Goal: Transaction & Acquisition: Purchase product/service

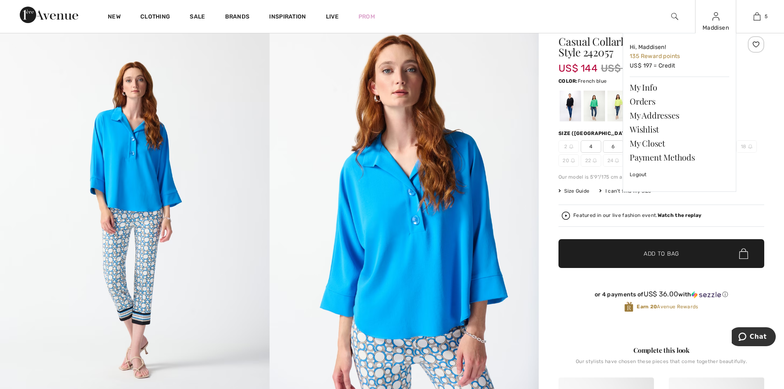
click at [719, 23] on div "Maddisen Hi, Maddisen! 135 Reward points US$ 197 = Credit My Info Orders My Add…" at bounding box center [715, 16] width 41 height 33
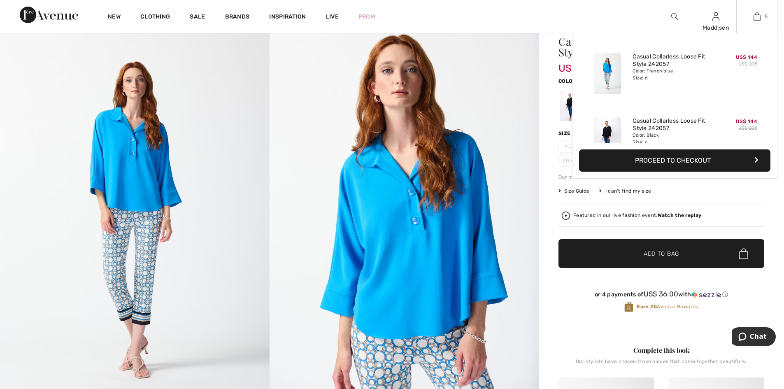
click at [759, 13] on img at bounding box center [756, 17] width 7 height 10
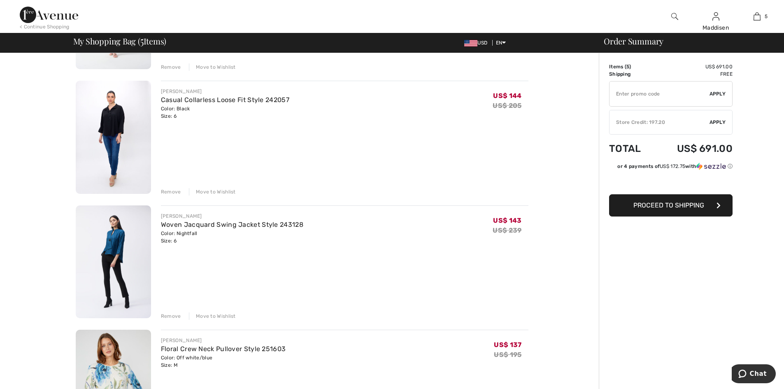
scroll to position [206, 0]
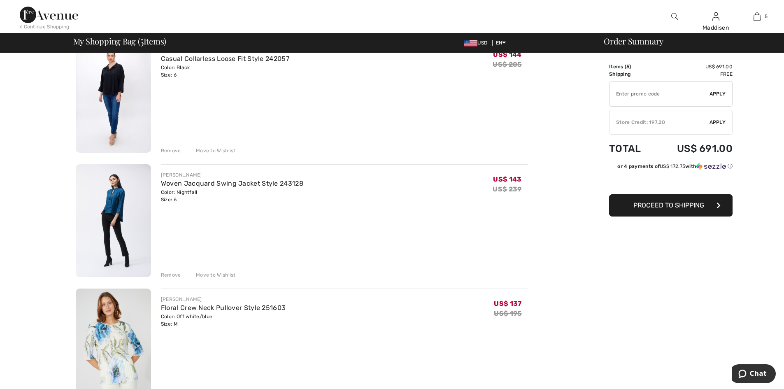
click at [171, 272] on div "Remove" at bounding box center [171, 274] width 20 height 7
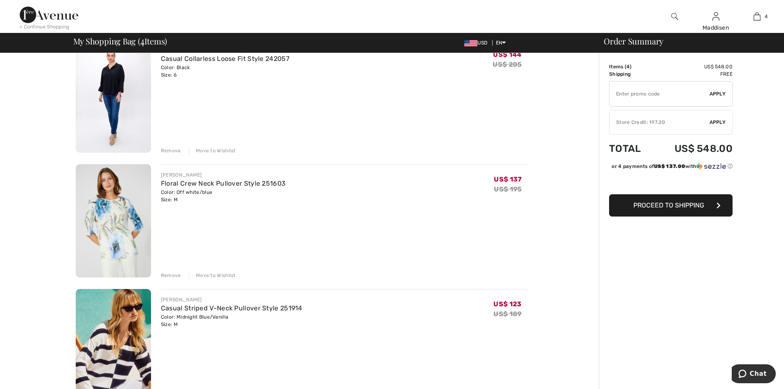
click at [205, 275] on div "Move to Wishlist" at bounding box center [212, 274] width 47 height 7
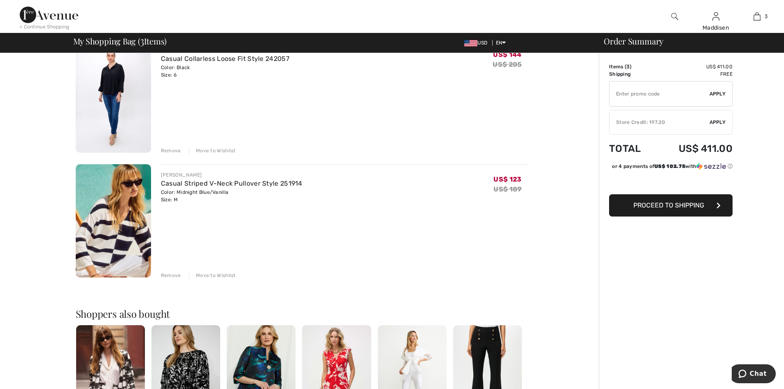
click at [167, 274] on div "Remove" at bounding box center [171, 274] width 20 height 7
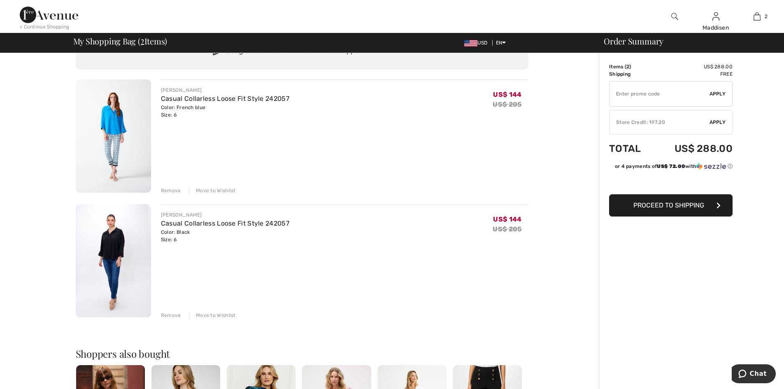
scroll to position [0, 0]
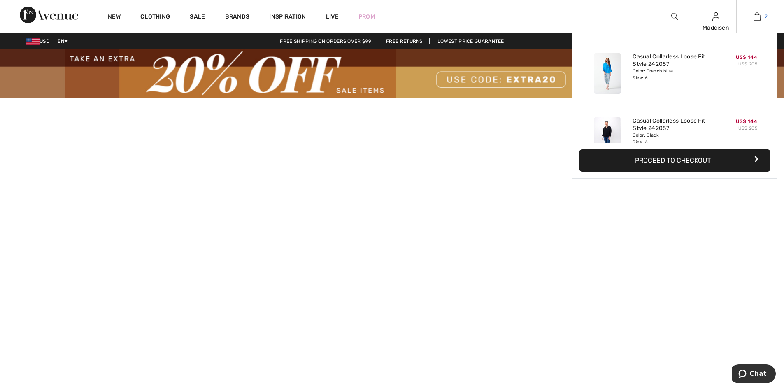
click at [756, 20] on img at bounding box center [756, 17] width 7 height 10
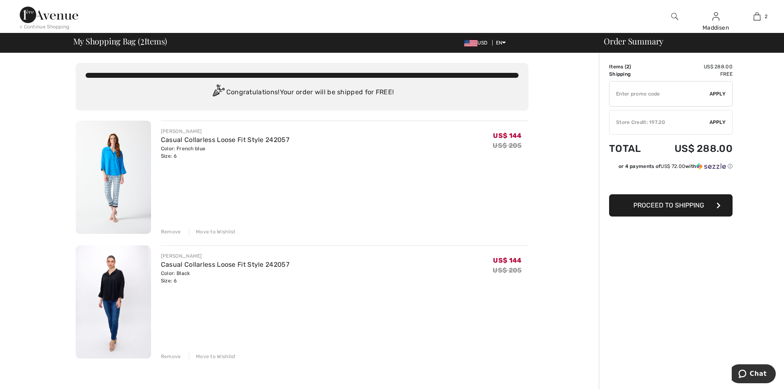
click at [624, 102] on input "TEXT" at bounding box center [659, 93] width 100 height 25
click at [630, 97] on input "TEXT" at bounding box center [659, 93] width 100 height 25
click at [715, 96] on span "Apply" at bounding box center [717, 93] width 16 height 7
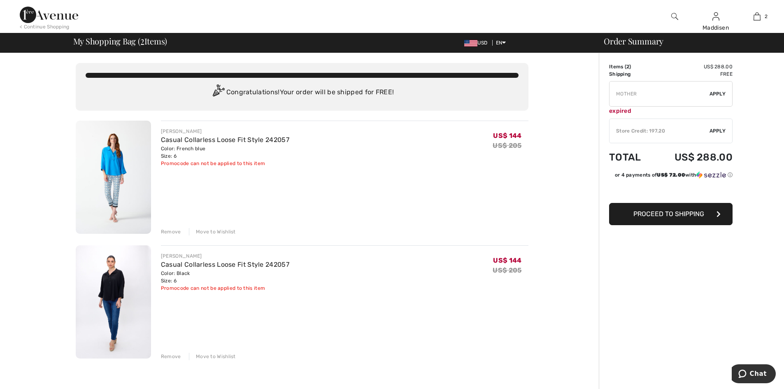
drag, startPoint x: 640, startPoint y: 95, endPoint x: 607, endPoint y: 91, distance: 33.2
click at [607, 91] on div "Order Summary Details Items ( 2 ) US$ 288.00 Promo code US$ 0.00 Shipping Free …" at bounding box center [691, 289] width 185 height 473
type input "FALLSALE"
click at [715, 95] on span "Apply" at bounding box center [717, 93] width 16 height 7
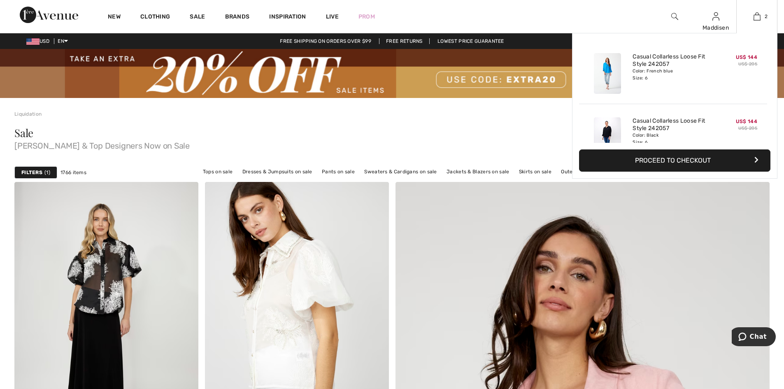
click at [691, 157] on button "Proceed to Checkout" at bounding box center [674, 160] width 191 height 22
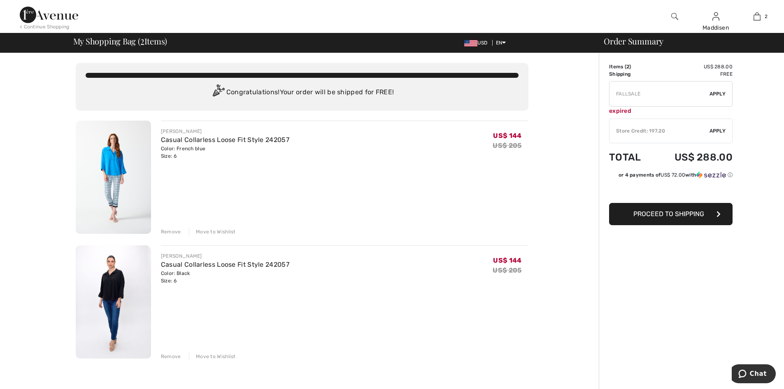
click at [647, 95] on input "TEXT" at bounding box center [659, 93] width 100 height 25
drag, startPoint x: 647, startPoint y: 95, endPoint x: 604, endPoint y: 95, distance: 42.8
click at [604, 95] on div "Order Summary Details Items ( 2 ) US$ 288.00 Promo code US$ 0.00 Shipping Free …" at bounding box center [691, 289] width 185 height 473
type input "EXTRA15"
click at [718, 93] on span "Apply" at bounding box center [717, 93] width 16 height 7
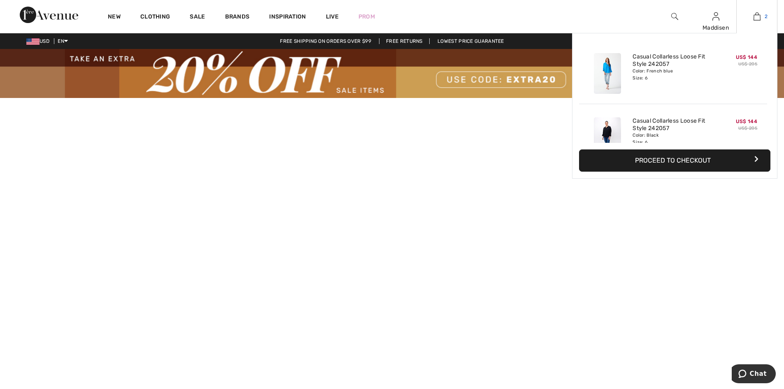
click at [759, 19] on img at bounding box center [756, 17] width 7 height 10
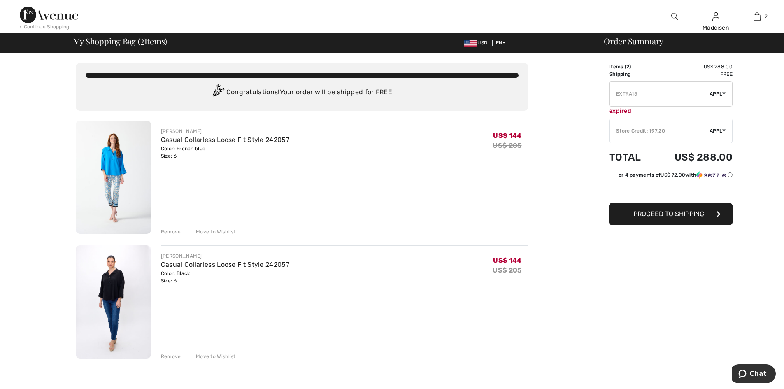
click at [644, 96] on input "TEXT" at bounding box center [659, 93] width 100 height 25
type input "EXTRA20"
click at [719, 95] on span "Apply" at bounding box center [717, 93] width 16 height 7
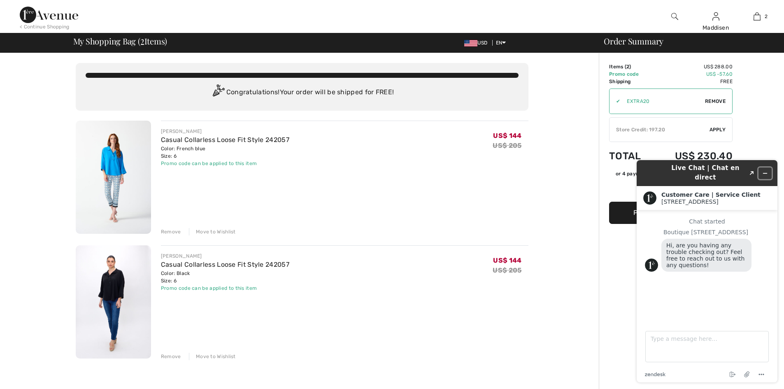
click at [766, 170] on icon "Minimize widget" at bounding box center [765, 173] width 6 height 6
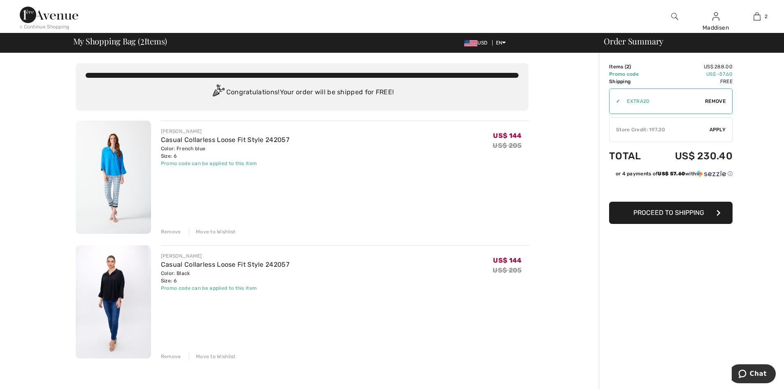
click at [660, 212] on span "Proceed to Shipping" at bounding box center [668, 213] width 71 height 8
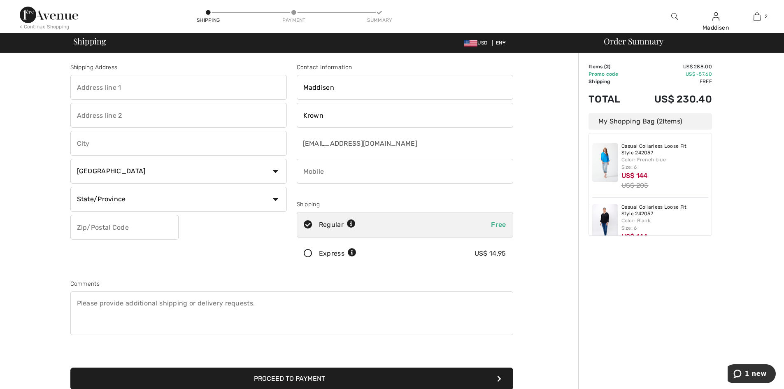
click at [97, 83] on input "text" at bounding box center [178, 87] width 216 height 25
click at [164, 86] on input "6 Marianna Way, Unit 201, Bldg 6" at bounding box center [178, 87] width 216 height 25
drag, startPoint x: 128, startPoint y: 90, endPoint x: 214, endPoint y: 93, distance: 86.0
click at [214, 93] on input "6 Marianna Way, Unit 201, Building 6" at bounding box center [178, 87] width 216 height 25
type input "6 Marianna Way"
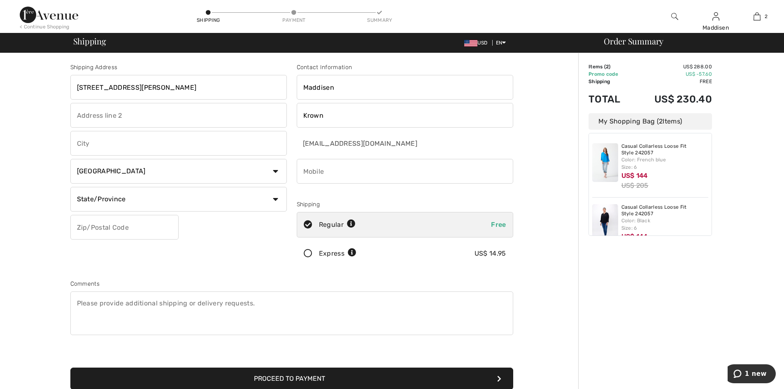
click at [91, 123] on input "text" at bounding box center [178, 115] width 216 height 25
type input "Unit 201 Building 6"
click at [88, 146] on input "text" at bounding box center [178, 143] width 216 height 25
type input "Bluffton"
click at [119, 170] on select "Country Canada United States Afghanistan Aland Islands Albania Algeria American…" at bounding box center [178, 171] width 216 height 25
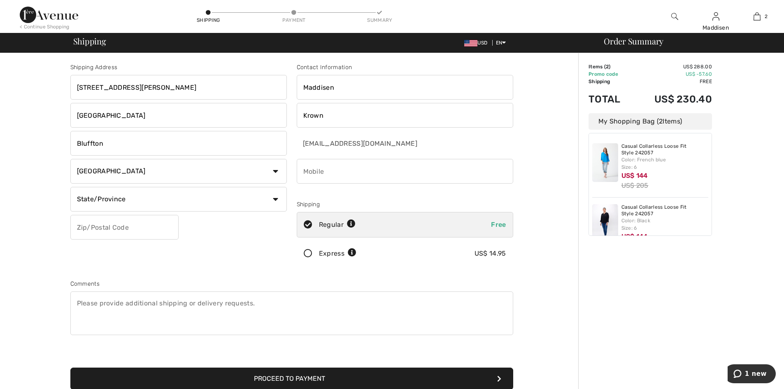
select select "US"
click at [70, 159] on select "Country Canada United States Afghanistan Aland Islands Albania Algeria American…" at bounding box center [178, 171] width 216 height 25
click at [104, 227] on input "text" at bounding box center [124, 227] width 108 height 25
type input "29910"
click at [118, 200] on select "State/Province Alabama Alaska American Samoa Arizona Arkansas California Colora…" at bounding box center [178, 199] width 216 height 25
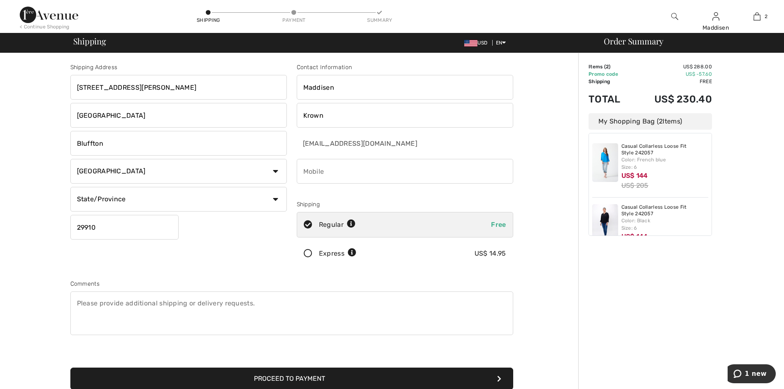
select select "SC"
click at [70, 187] on select "State/Province Alabama Alaska American Samoa Arizona Arkansas California Colora…" at bounding box center [178, 199] width 216 height 25
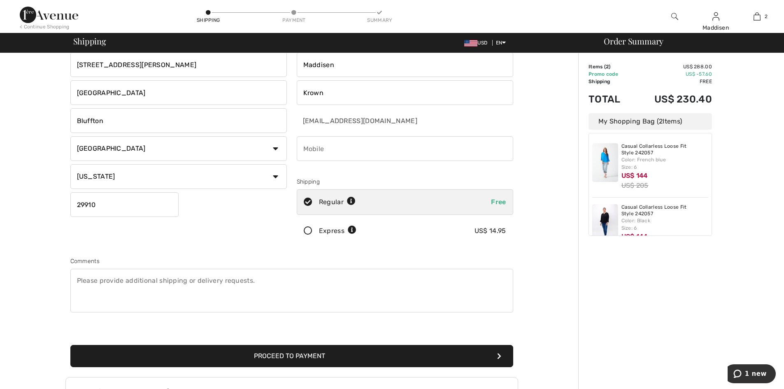
scroll to position [41, 0]
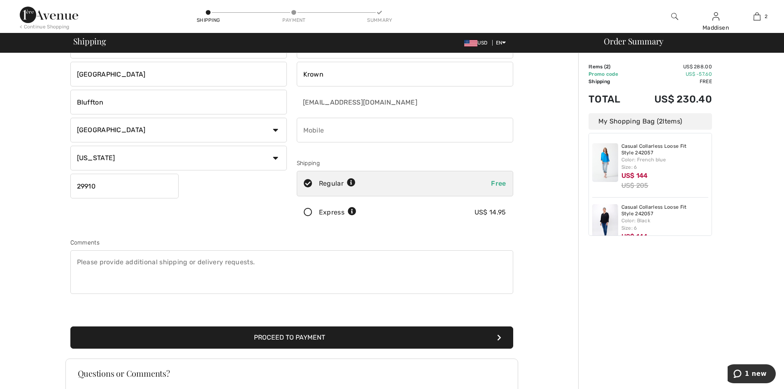
click at [77, 262] on textarea at bounding box center [291, 272] width 443 height 44
click at [137, 262] on textarea "Apartment located off Shults Rd in Palmetto Square, in Old Town Bluffton" at bounding box center [291, 272] width 443 height 44
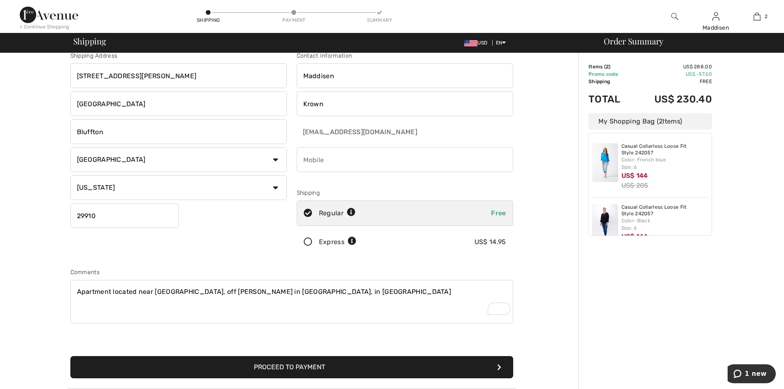
scroll to position [0, 0]
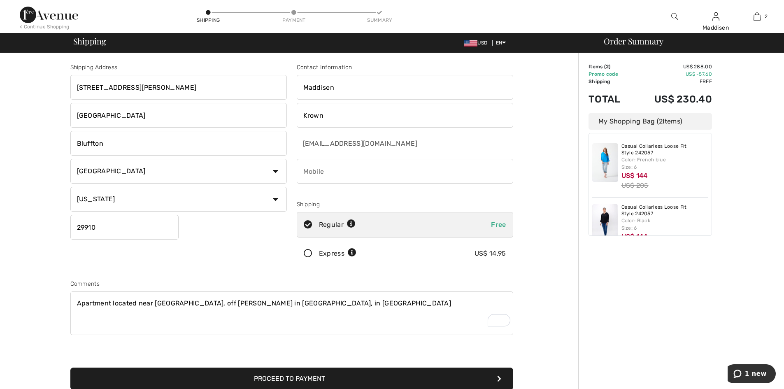
type textarea "Apartment located near May River Grill, off Shults Rd in Palmetto Square, in Ol…"
click at [341, 169] on input "phone" at bounding box center [405, 171] width 216 height 25
type input "3213285933"
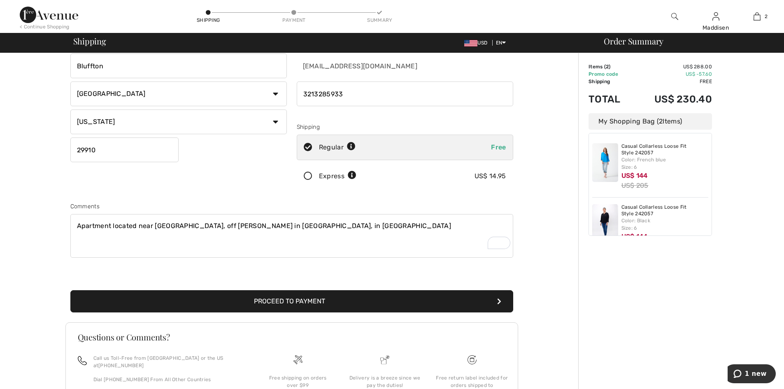
scroll to position [82, 0]
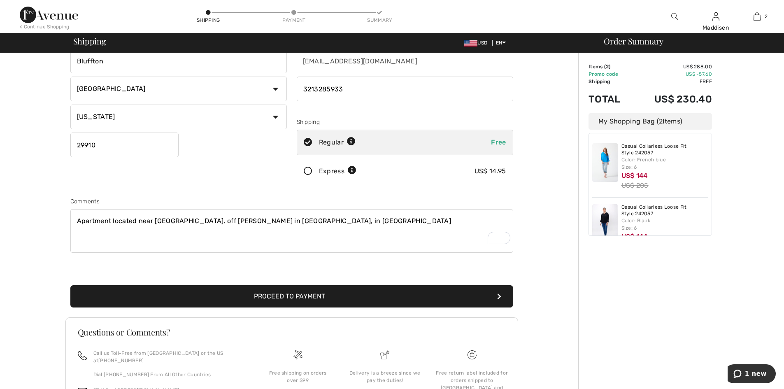
click at [283, 295] on button "Proceed to Payment" at bounding box center [291, 296] width 443 height 22
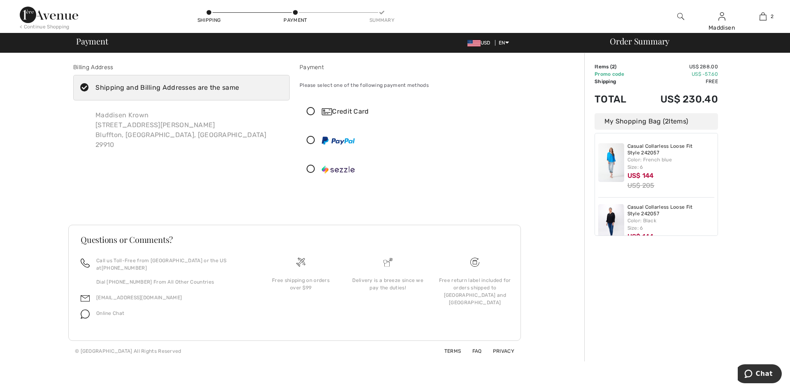
click at [313, 113] on icon at bounding box center [311, 111] width 22 height 9
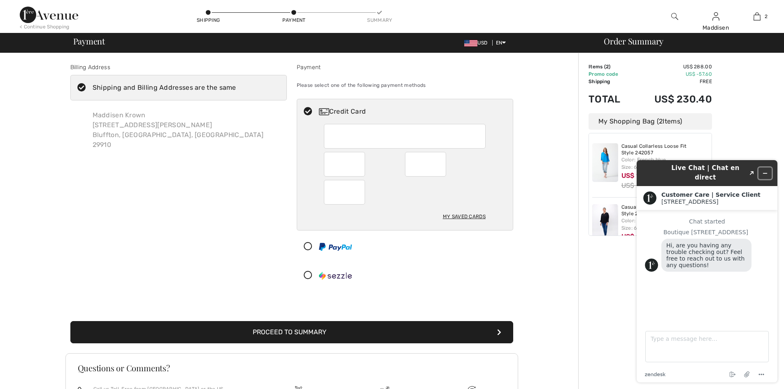
click at [760, 167] on button "Minimize widget" at bounding box center [764, 173] width 13 height 12
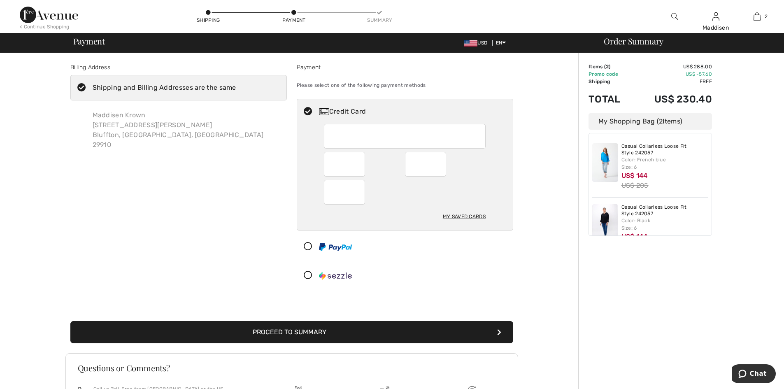
click at [444, 165] on div at bounding box center [425, 164] width 41 height 25
click at [277, 329] on button "Proceed to Summary" at bounding box center [291, 332] width 443 height 22
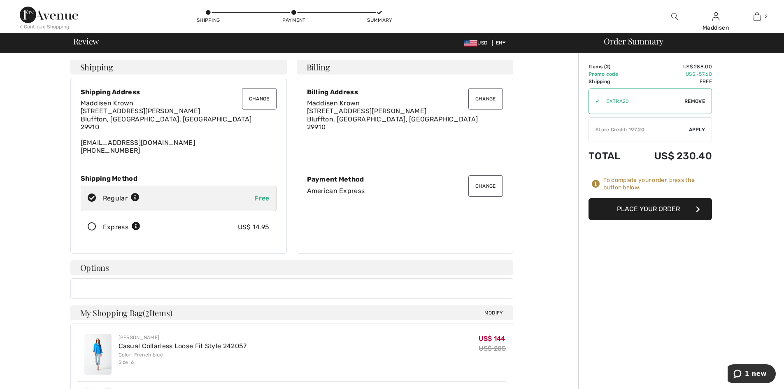
click at [698, 129] on span "Apply" at bounding box center [697, 129] width 16 height 7
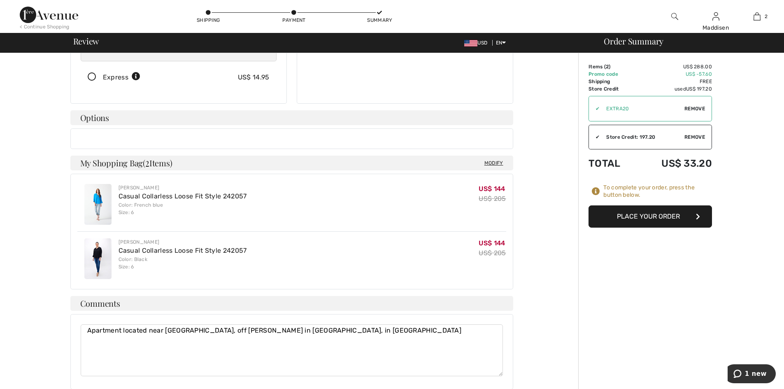
scroll to position [165, 0]
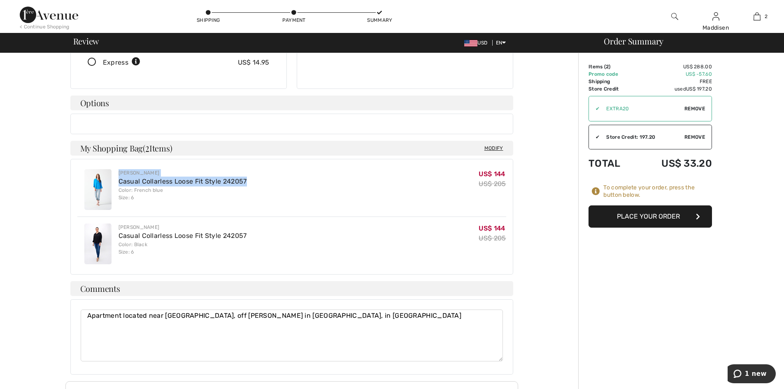
drag, startPoint x: 118, startPoint y: 172, endPoint x: 255, endPoint y: 182, distance: 136.5
click at [255, 182] on div "Joseph Ribkoff Casual Collarless Loose Fit Style 242057 Color: French blue Size…" at bounding box center [291, 189] width 429 height 54
copy div "Joseph Ribkoff Casual Collarless Loose Fit Style 242057"
click at [652, 214] on button "Place Your Order" at bounding box center [649, 216] width 123 height 22
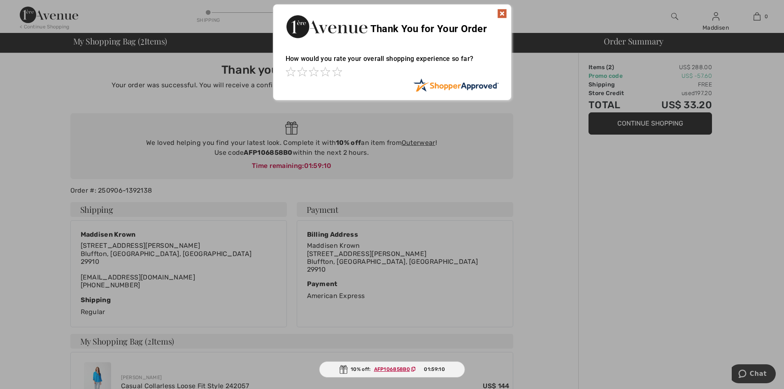
click at [506, 13] on img at bounding box center [502, 14] width 10 height 10
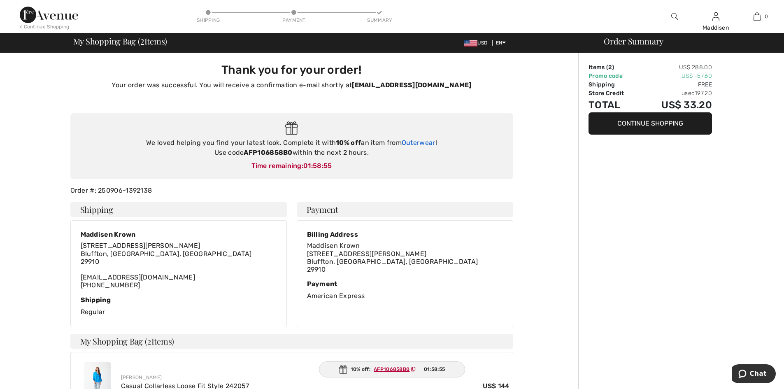
click at [417, 144] on link "Outerwear" at bounding box center [418, 143] width 34 height 8
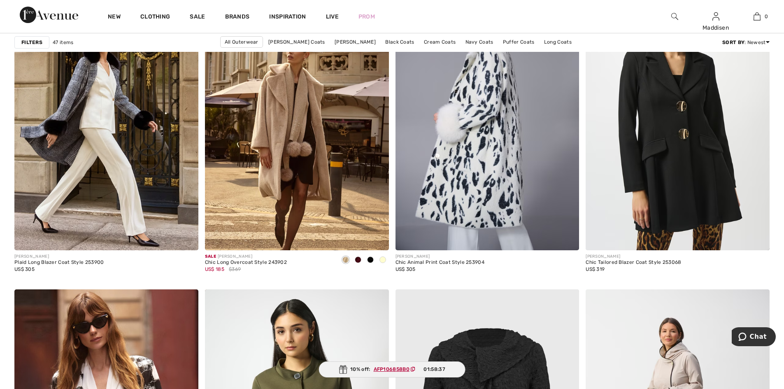
scroll to position [2057, 0]
